Goal: Information Seeking & Learning: Compare options

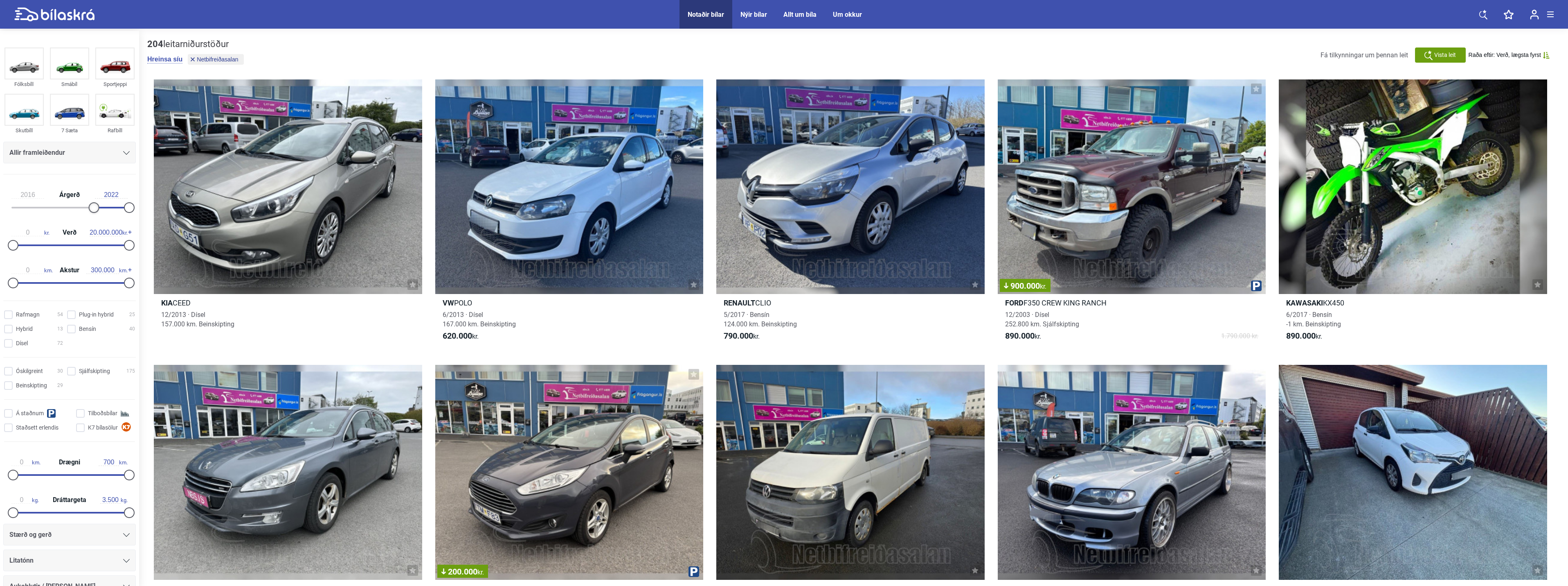
type input "2017"
drag, startPoint x: 13, startPoint y: 208, endPoint x: 103, endPoint y: 206, distance: 90.0
click at [103, 206] on div at bounding box center [103, 207] width 10 height 10
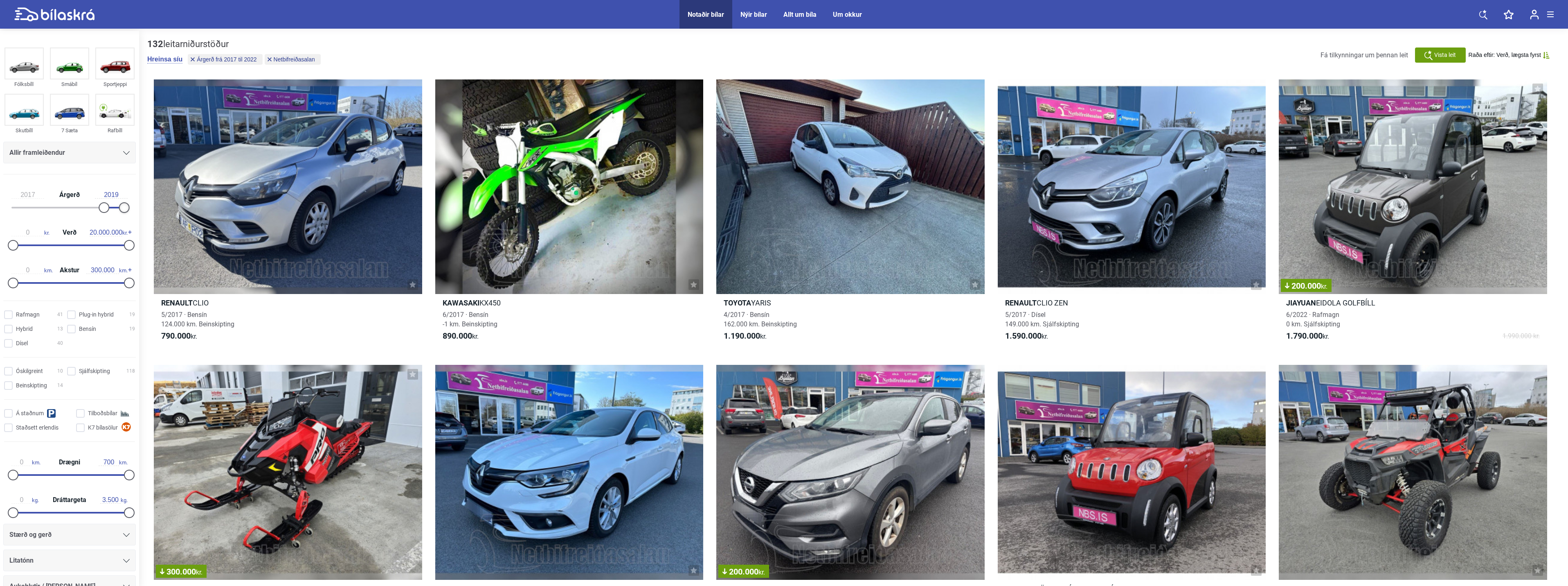
type input "2018"
drag, startPoint x: 124, startPoint y: 209, endPoint x: 97, endPoint y: 207, distance: 27.1
click at [97, 207] on div at bounding box center [69, 207] width 116 height 2
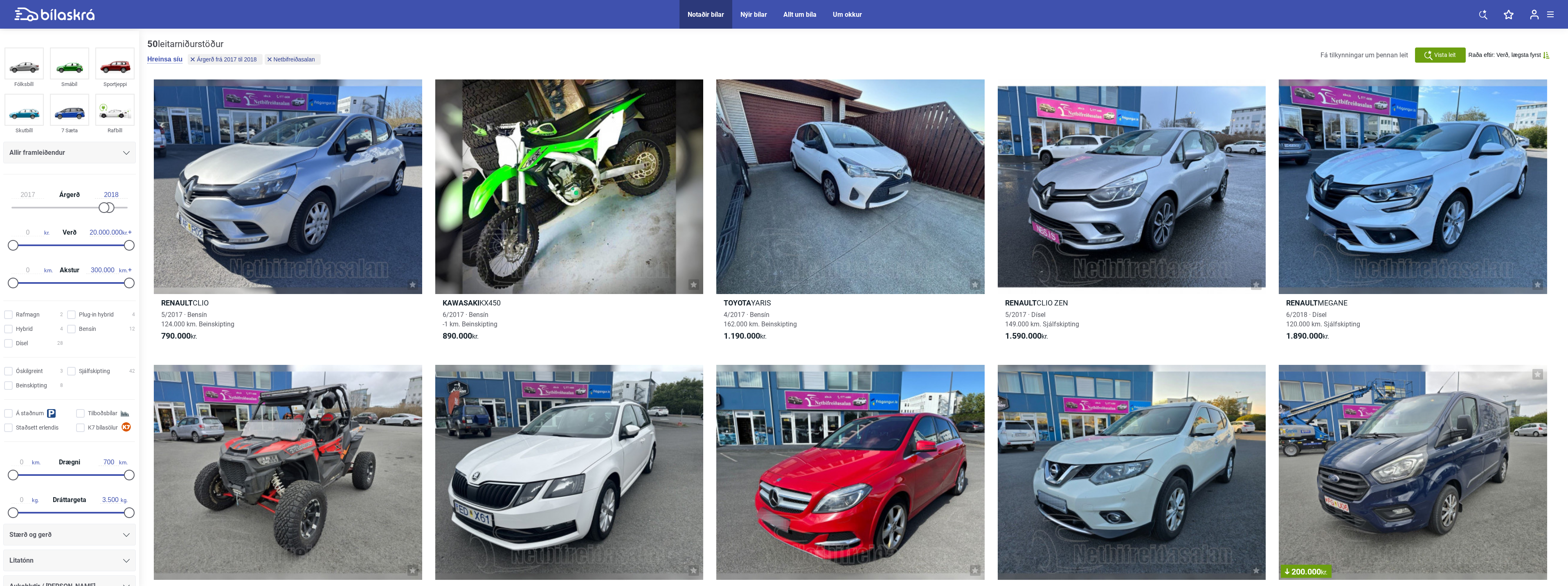
click at [83, 155] on div "Allir framleiðendur" at bounding box center [69, 152] width 121 height 12
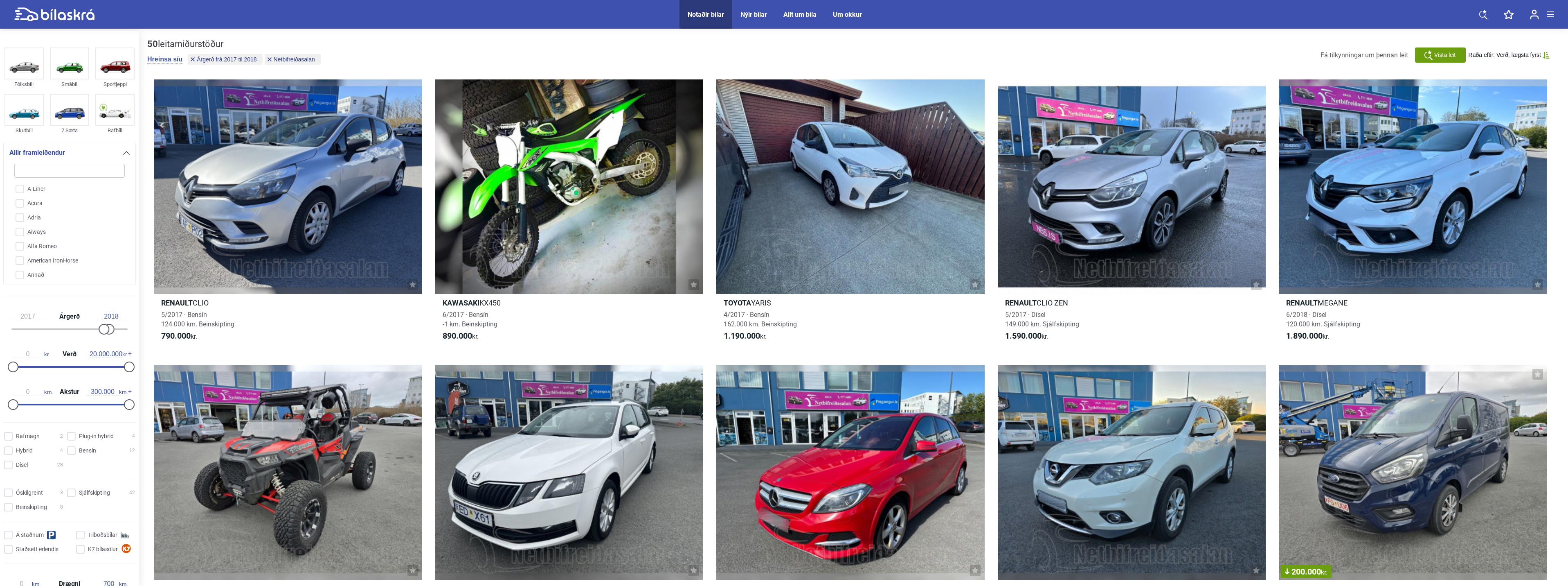
type input "o"
checkbox input "false"
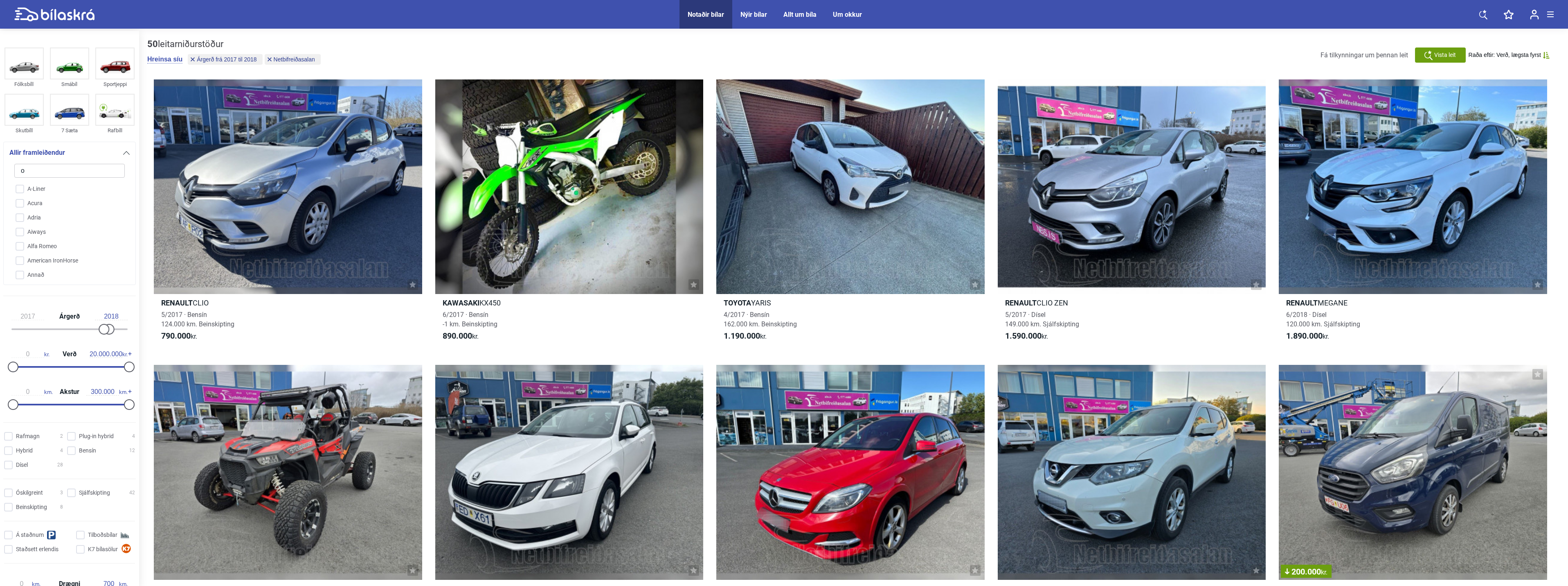
checkbox input "false"
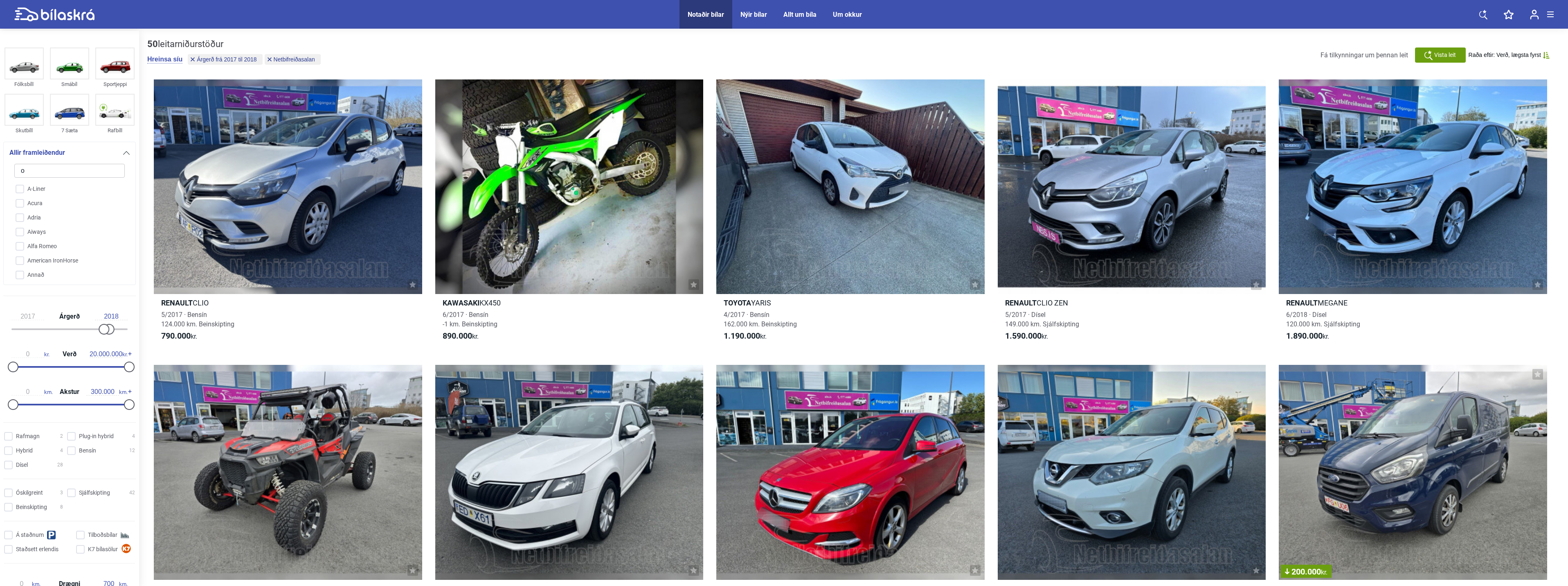
checkbox input "false"
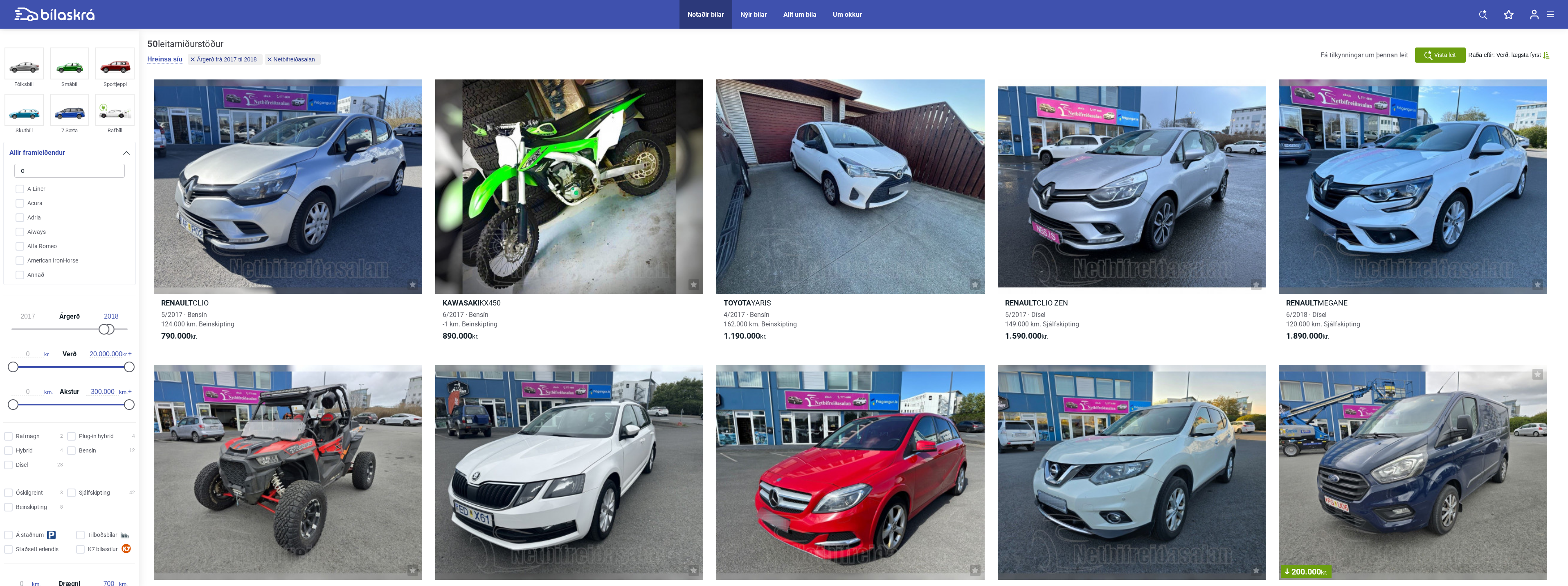
checkbox input "false"
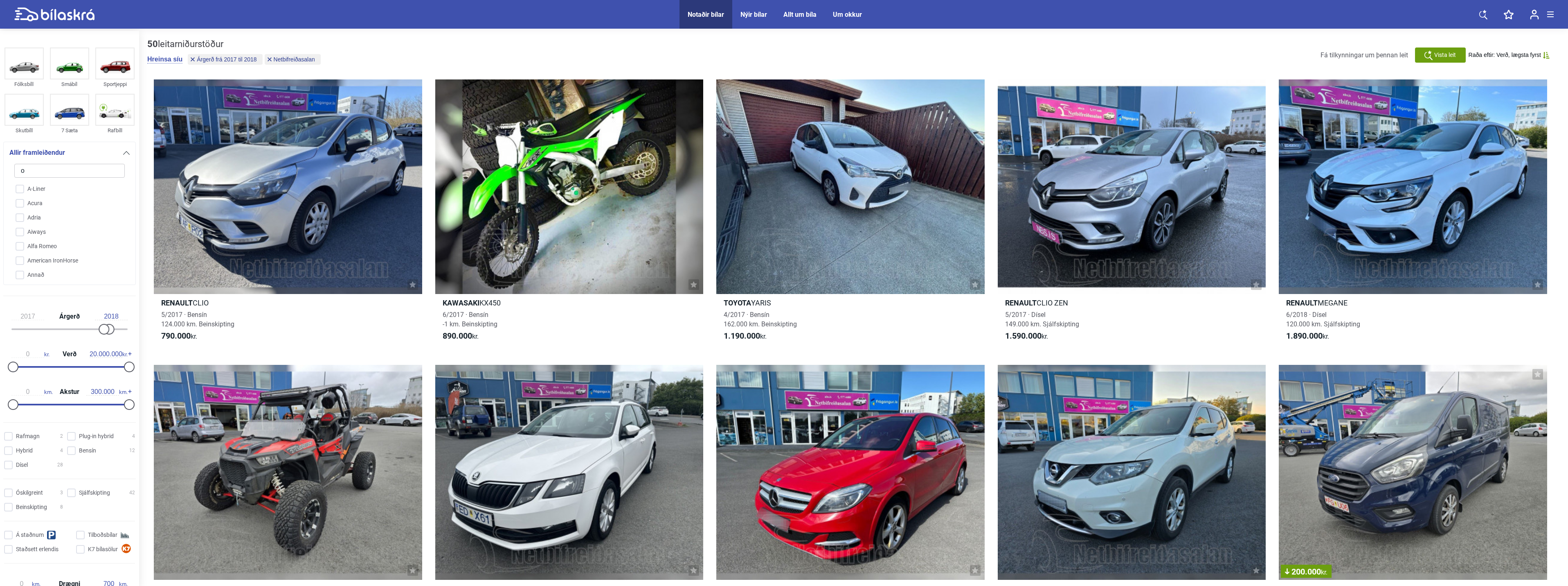
checkbox input "false"
type input "ou"
checkbox input "false"
type input "out"
checkbox input "false"
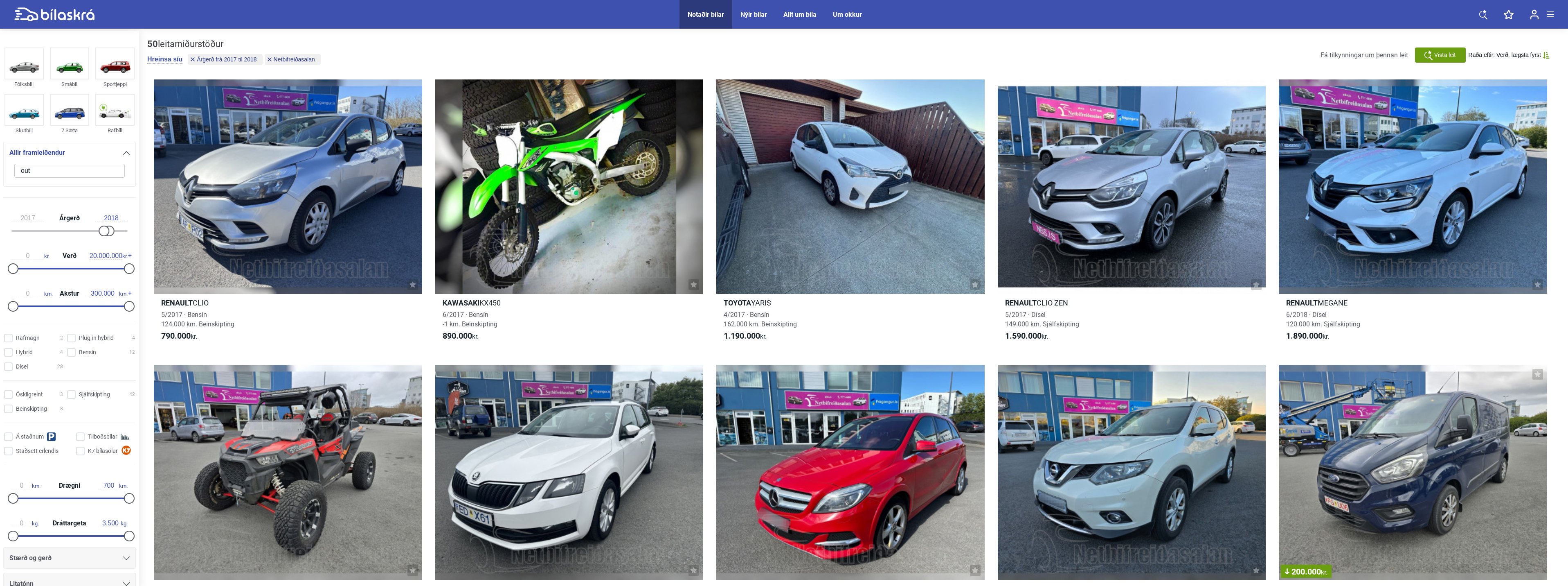
type input "ou"
checkbox input "false"
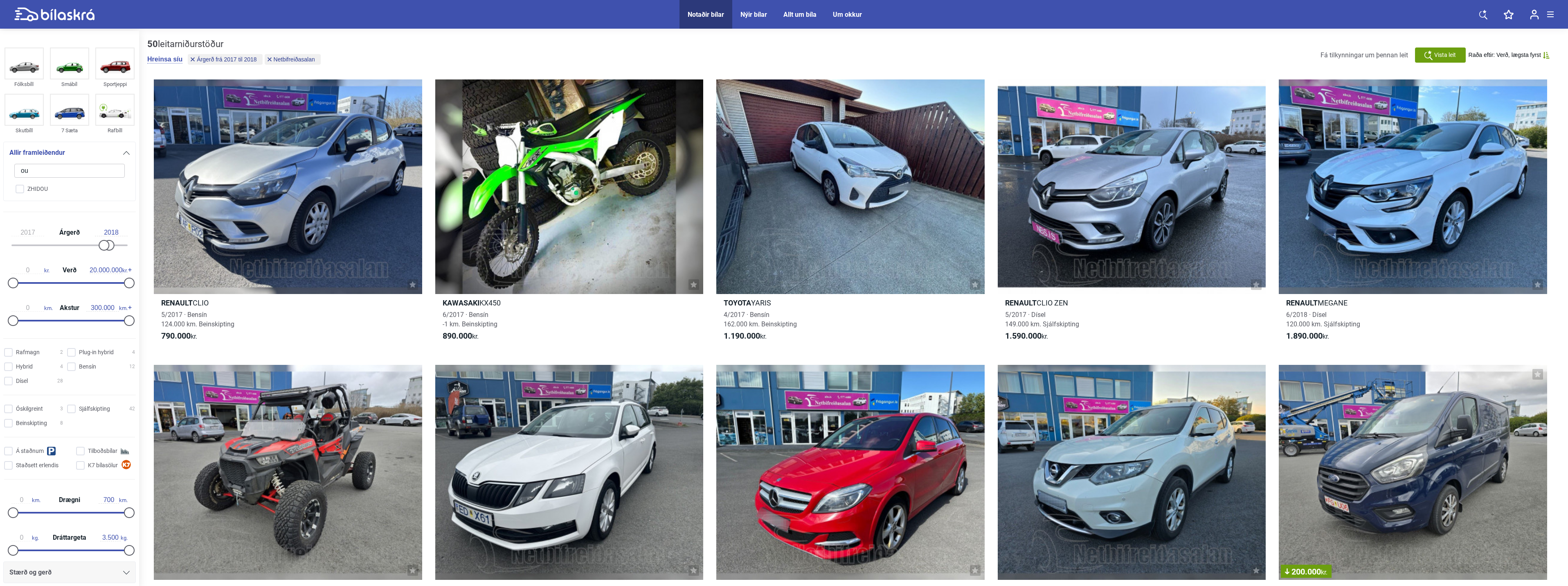
type input "o"
checkbox input "false"
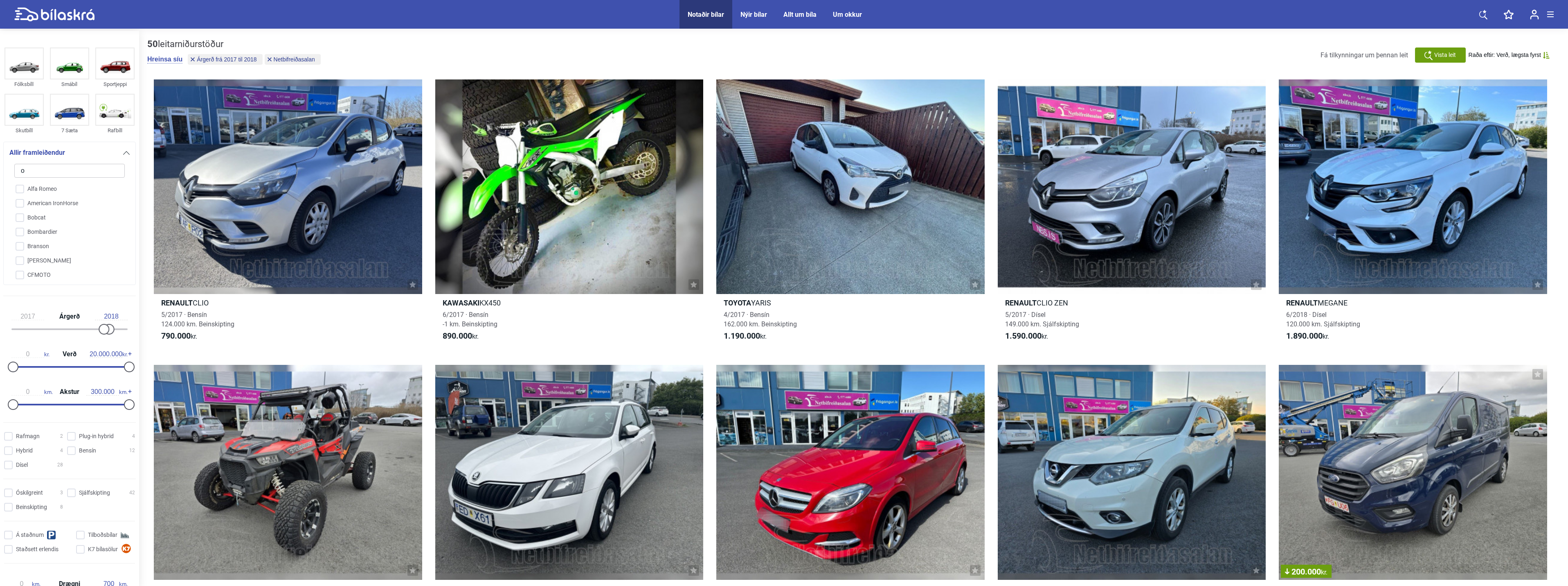
checkbox input "false"
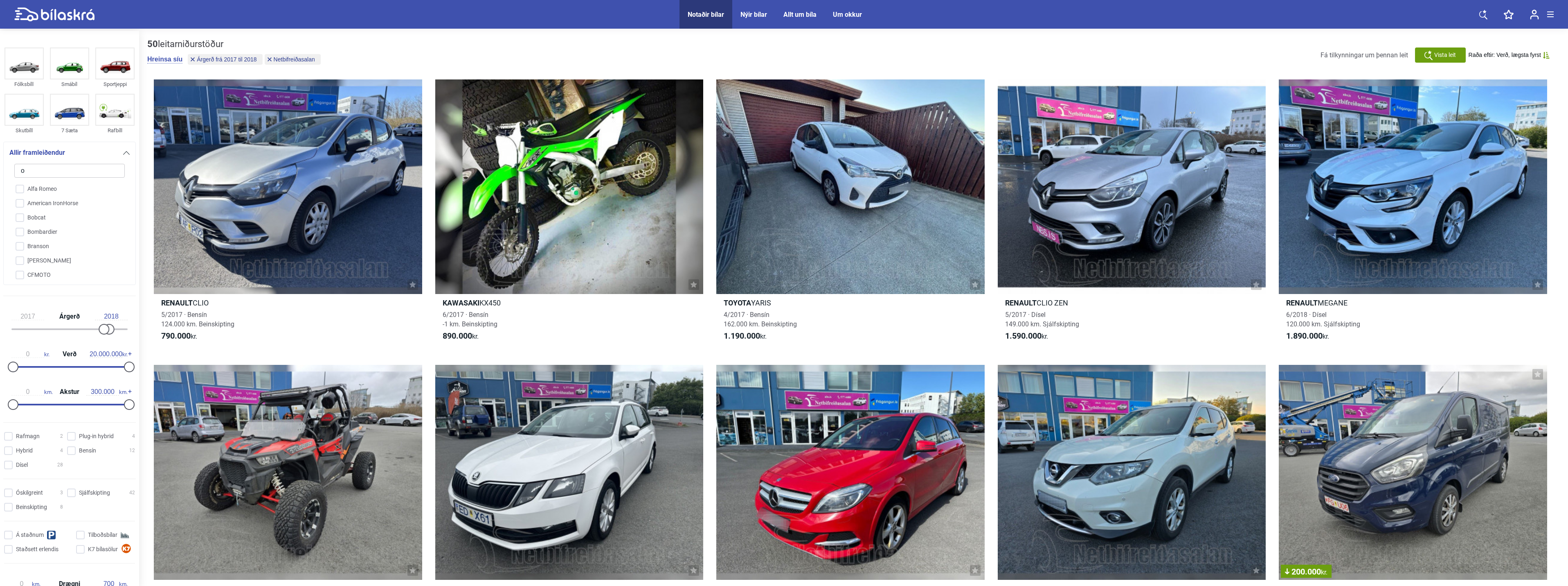
checkbox input "false"
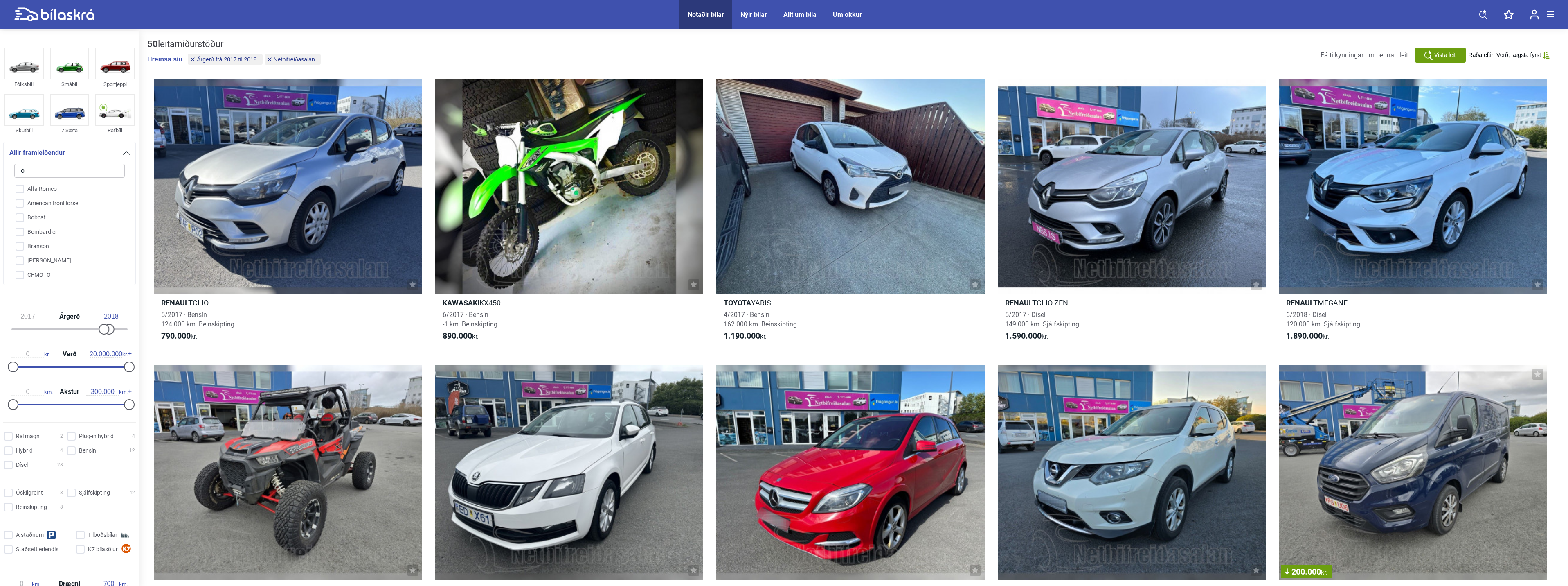
checkbox input "false"
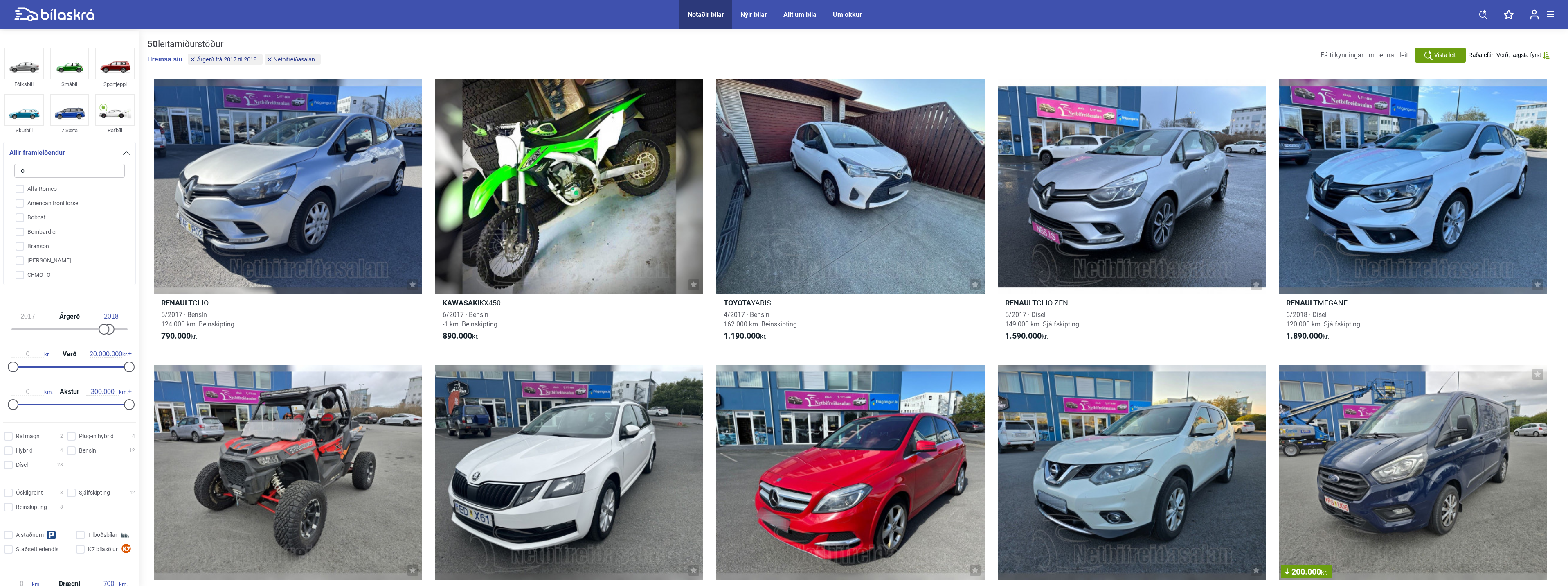
checkbox input "false"
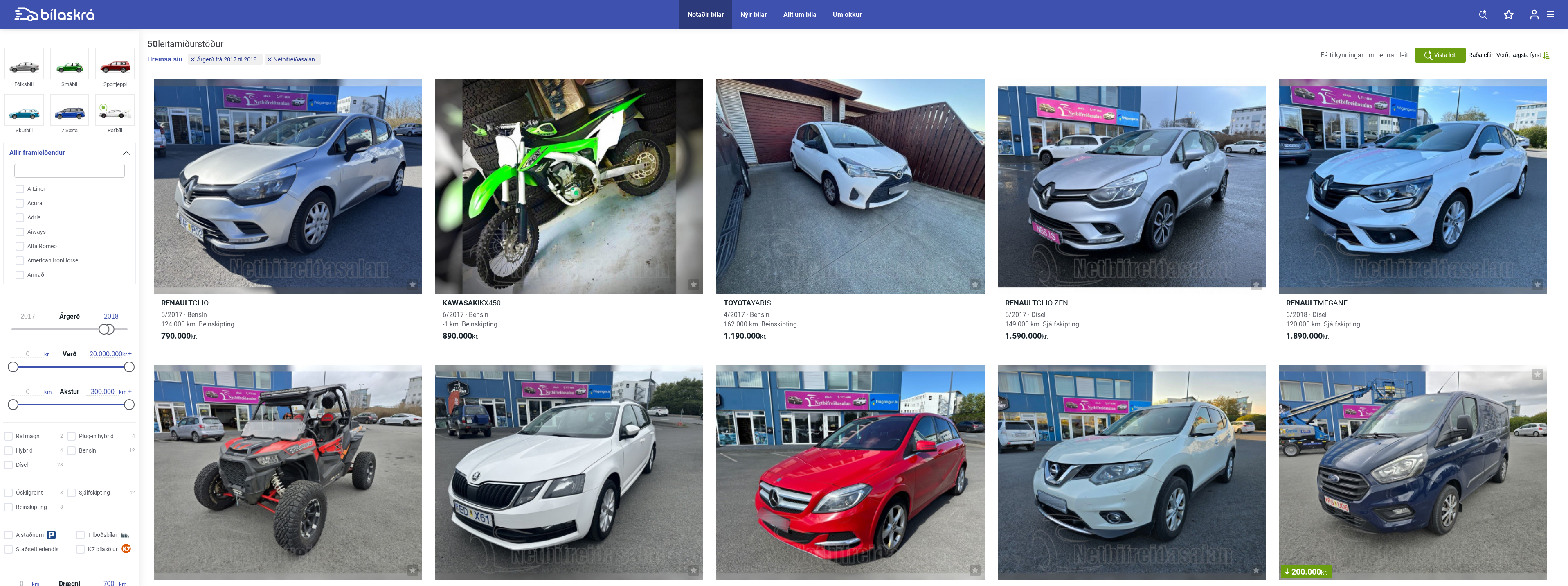
type input "m"
checkbox input "false"
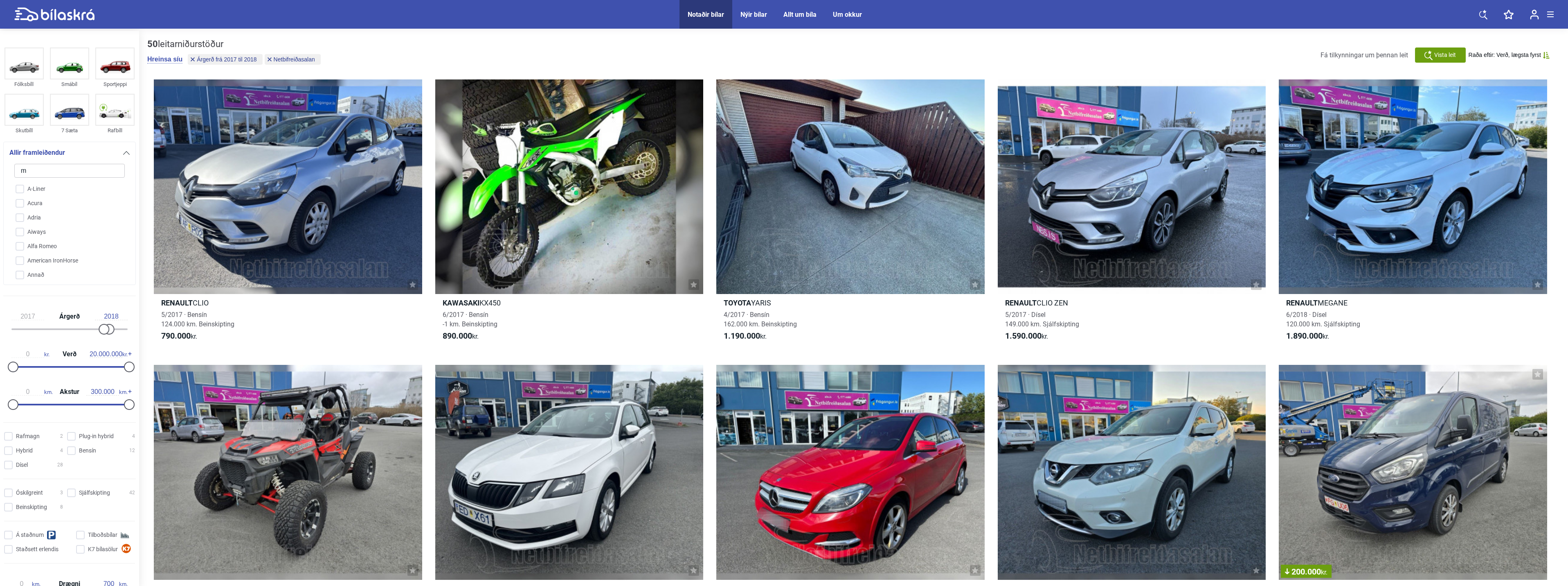
checkbox input "false"
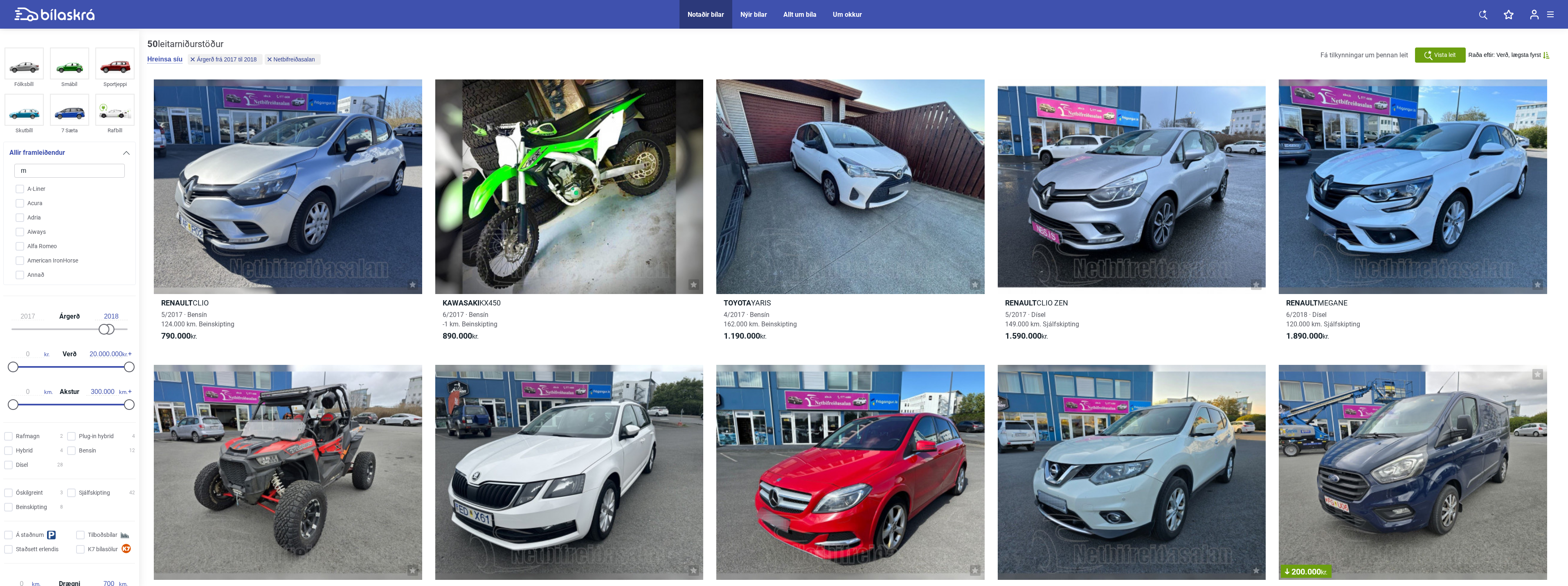
checkbox input "false"
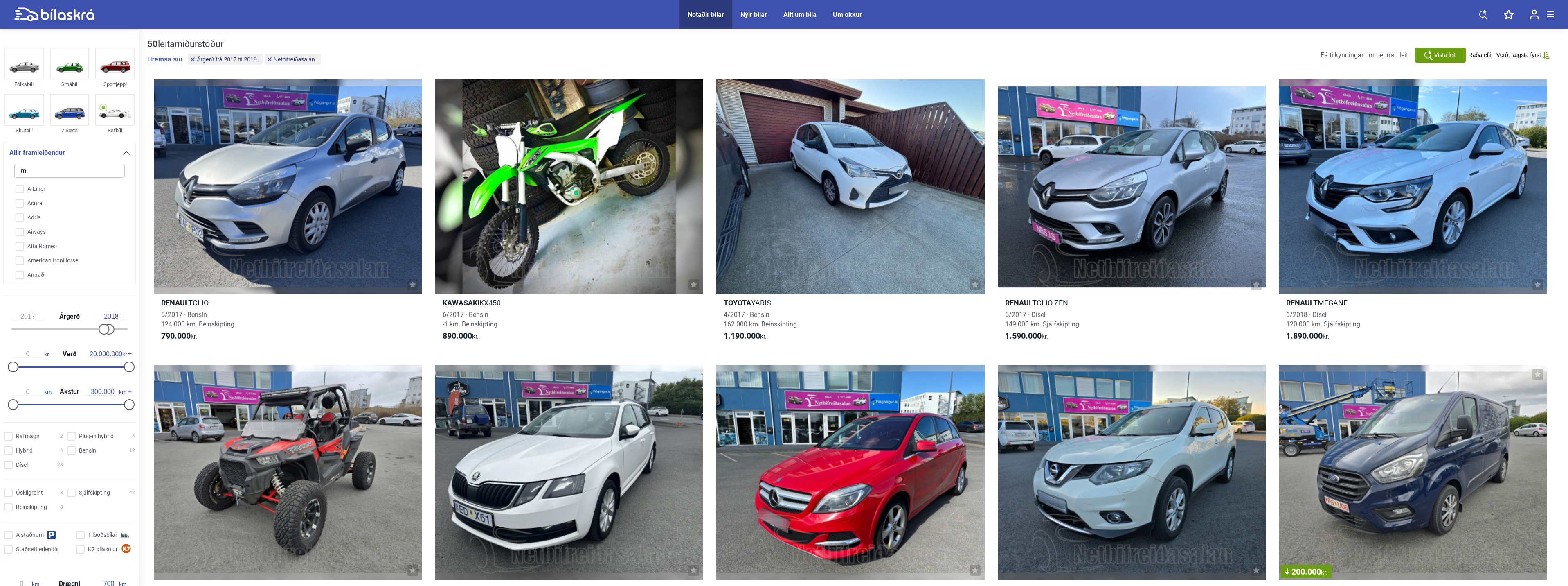
checkbox input "false"
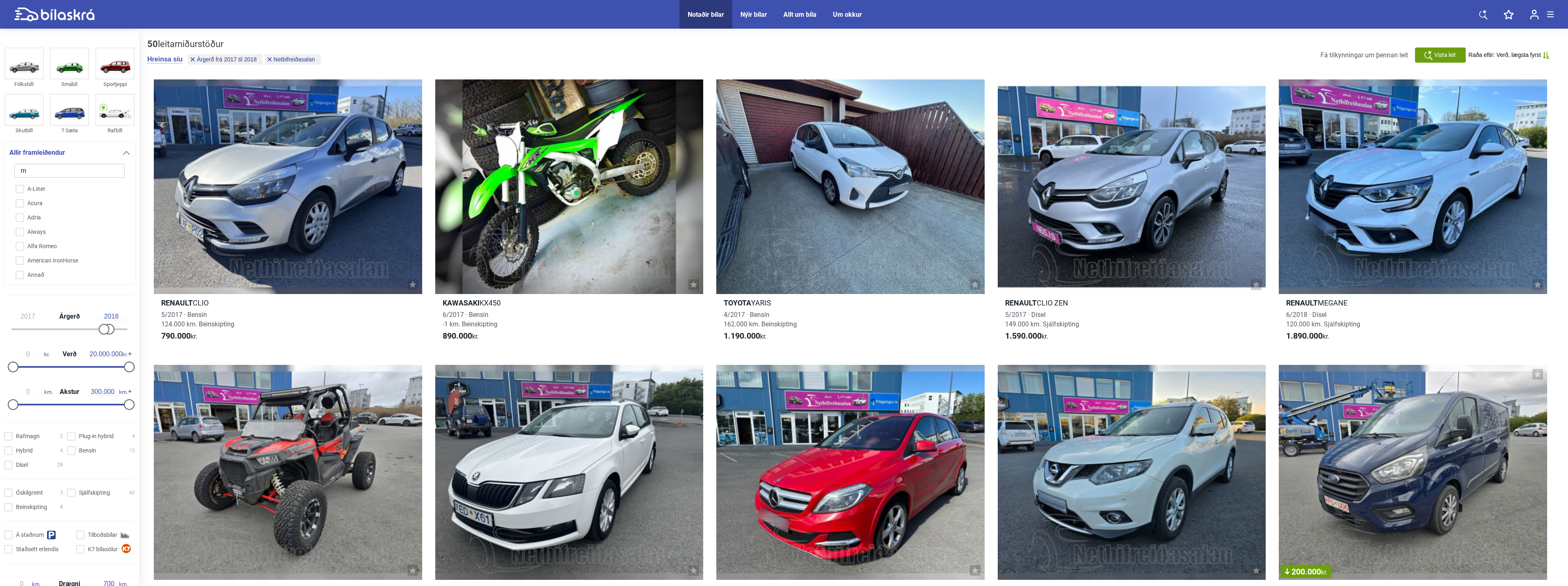
checkbox input "false"
type input "mi"
checkbox input "false"
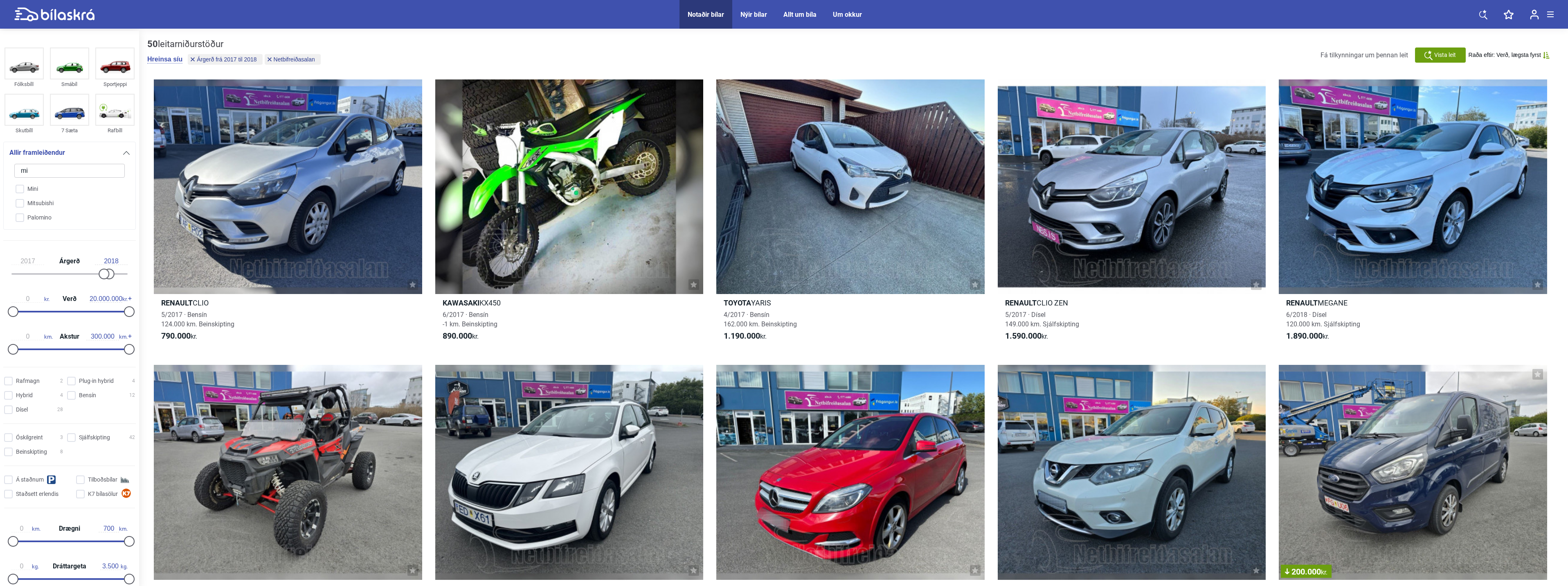
type input "mit"
checkbox input "false"
type input "mith"
checkbox input "false"
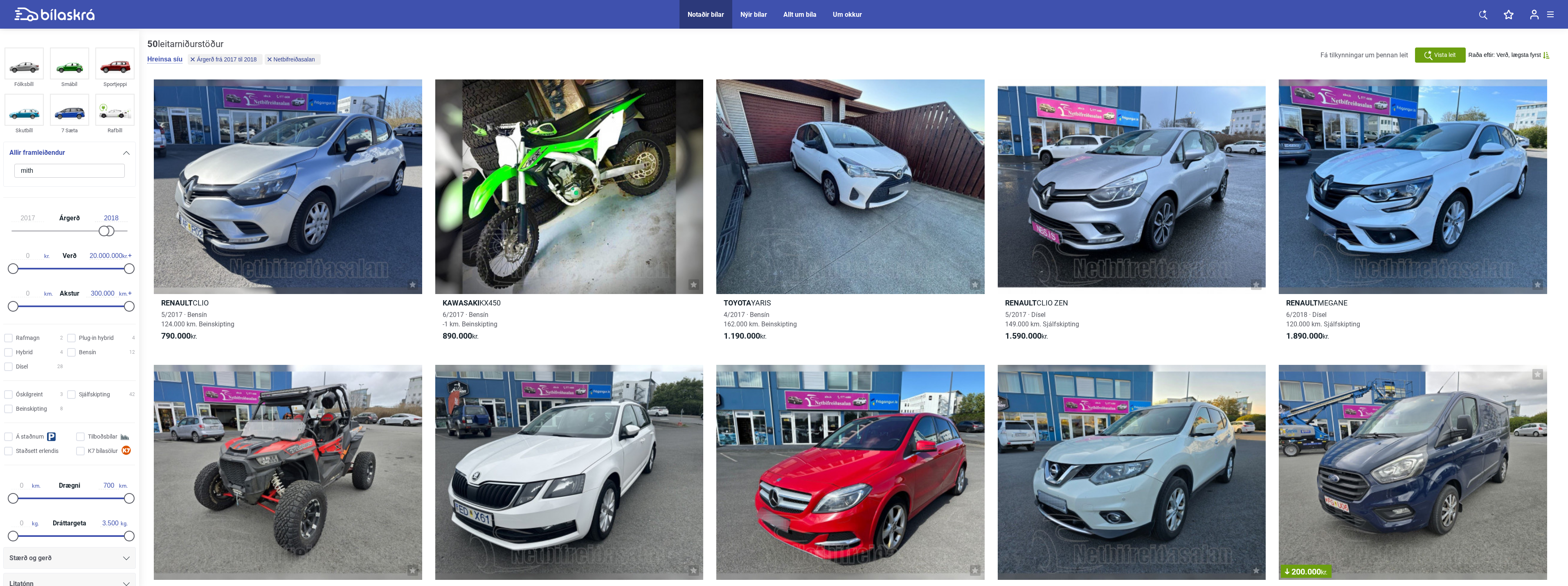
type input "mit"
checkbox input "false"
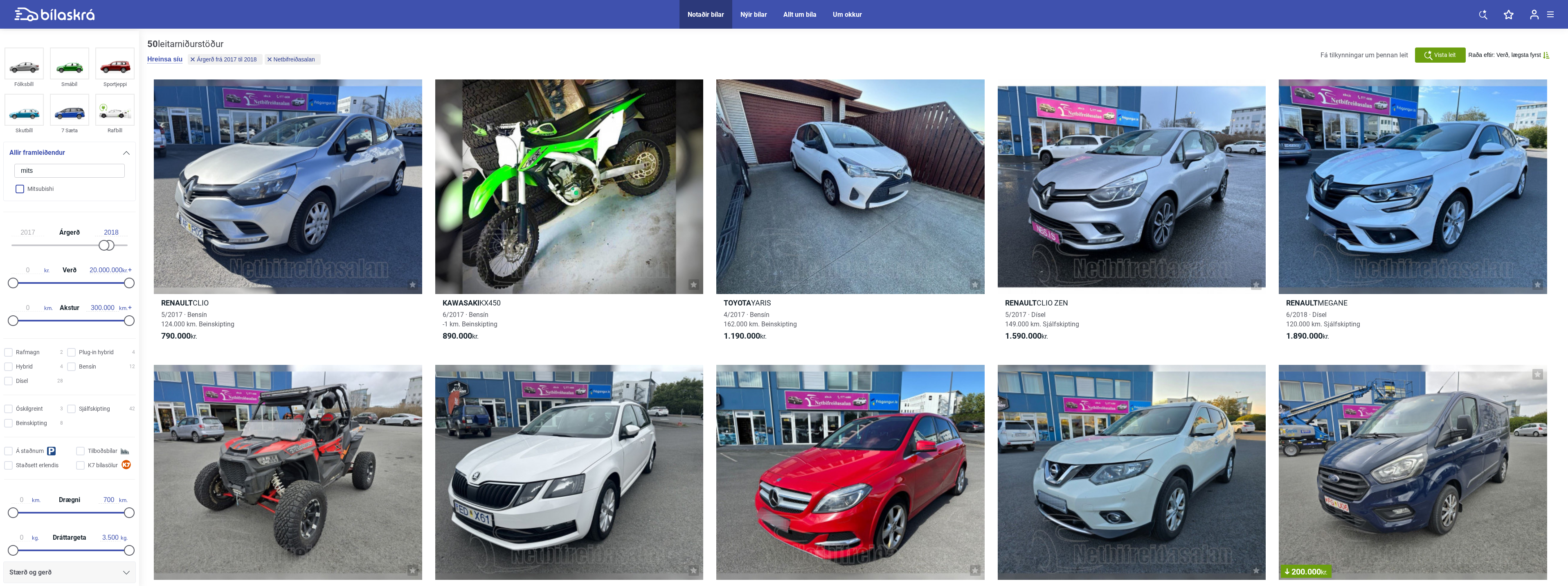
type input "mits"
click at [19, 188] on input "Mitsubishi" at bounding box center [64, 189] width 111 height 15
checkbox input "true"
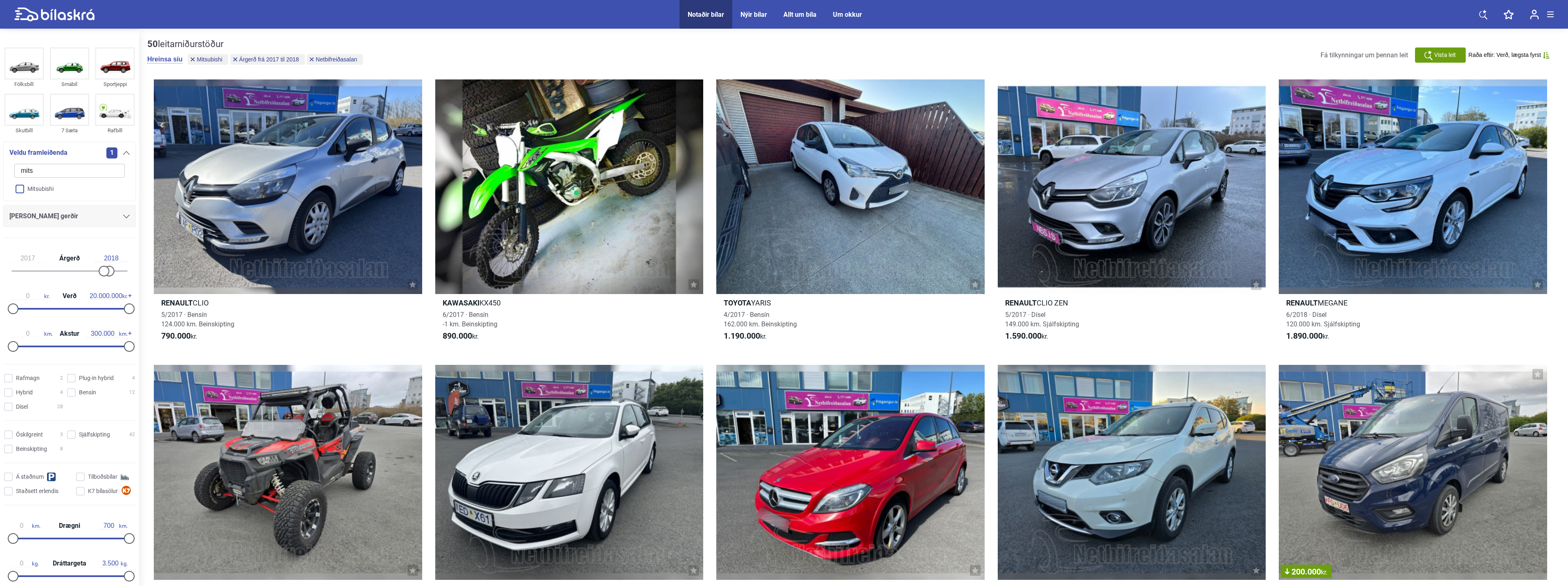
checkbox input "false"
